Goal: Check status: Check status

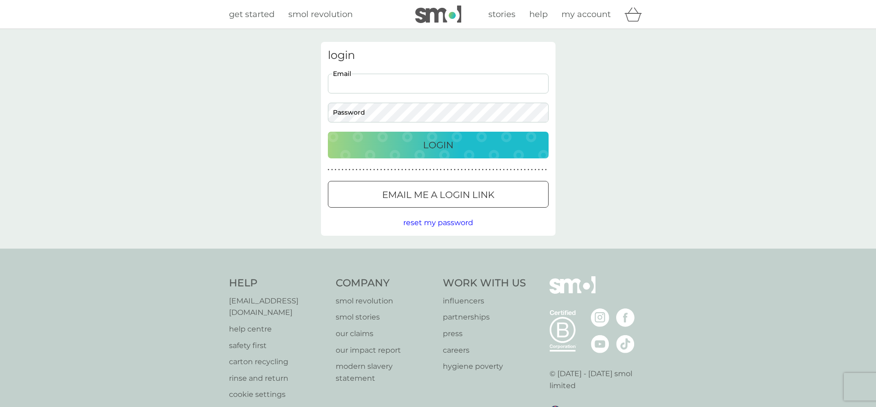
click at [417, 80] on input "Email" at bounding box center [438, 84] width 221 height 20
type input "aliceh98@gmail.com"
click at [431, 144] on p "Login" at bounding box center [438, 145] width 30 height 15
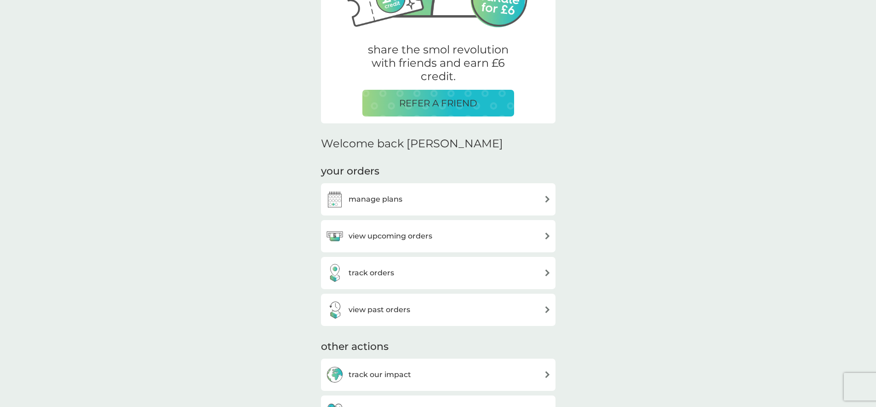
scroll to position [149, 0]
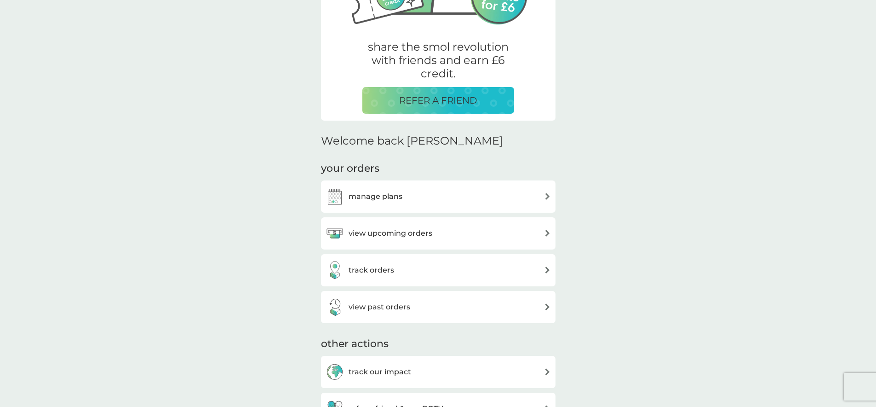
click at [543, 308] on div "view past orders" at bounding box center [438, 307] width 225 height 18
